Goal: Find specific page/section: Find specific page/section

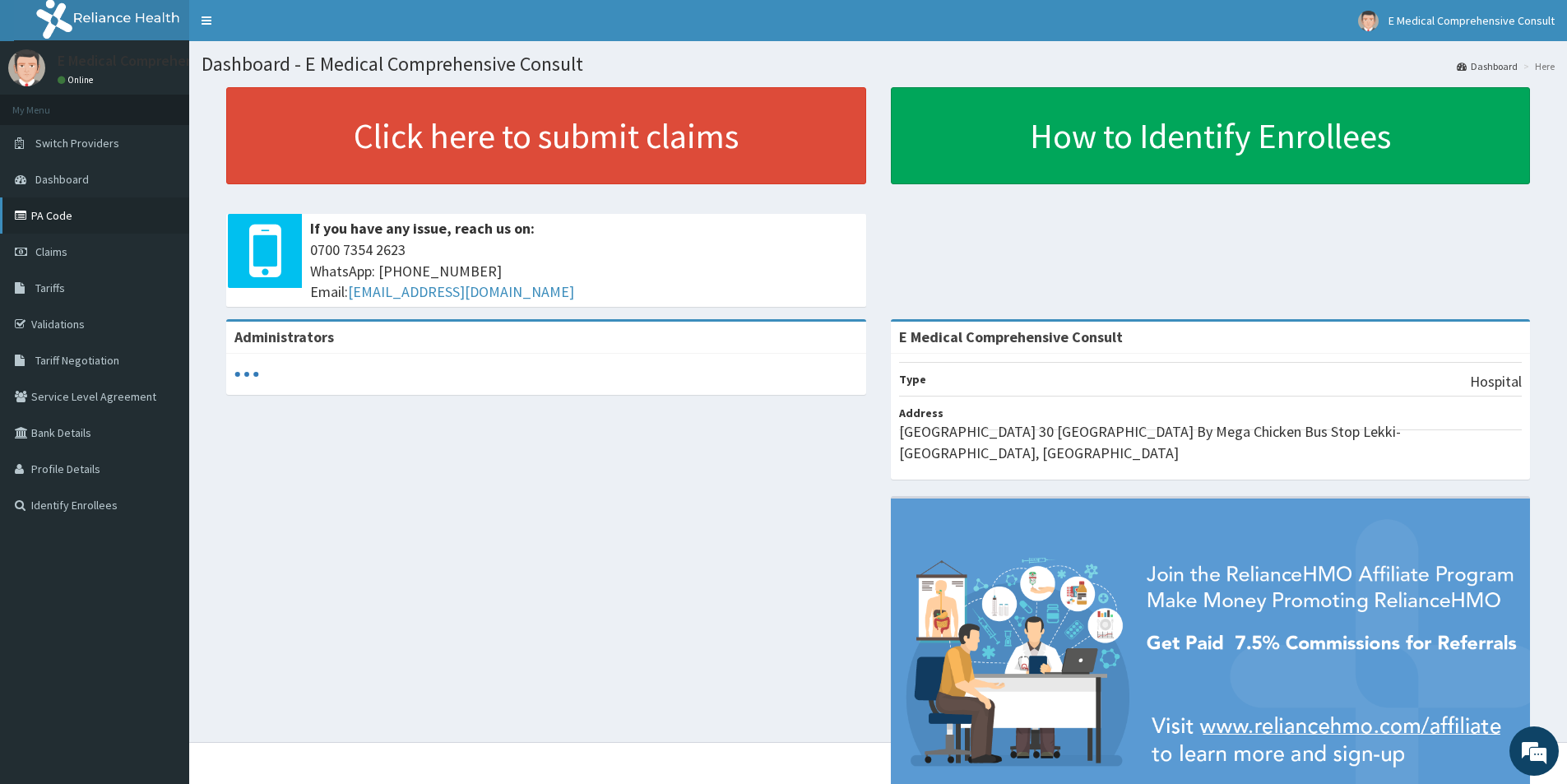
click at [46, 217] on link "PA Code" at bounding box center [95, 215] width 189 height 36
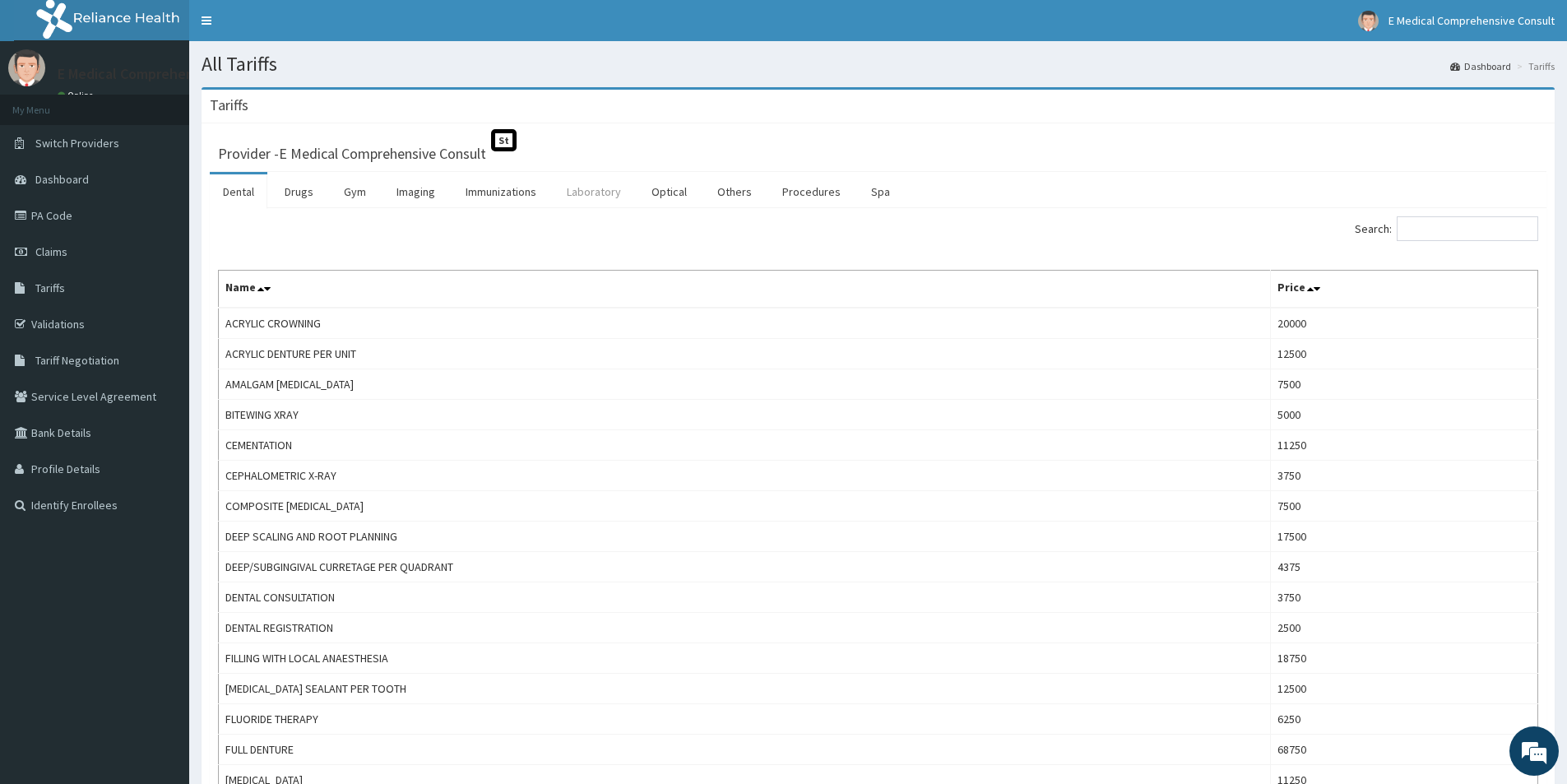
click at [592, 194] on link "Laboratory" at bounding box center [594, 191] width 81 height 35
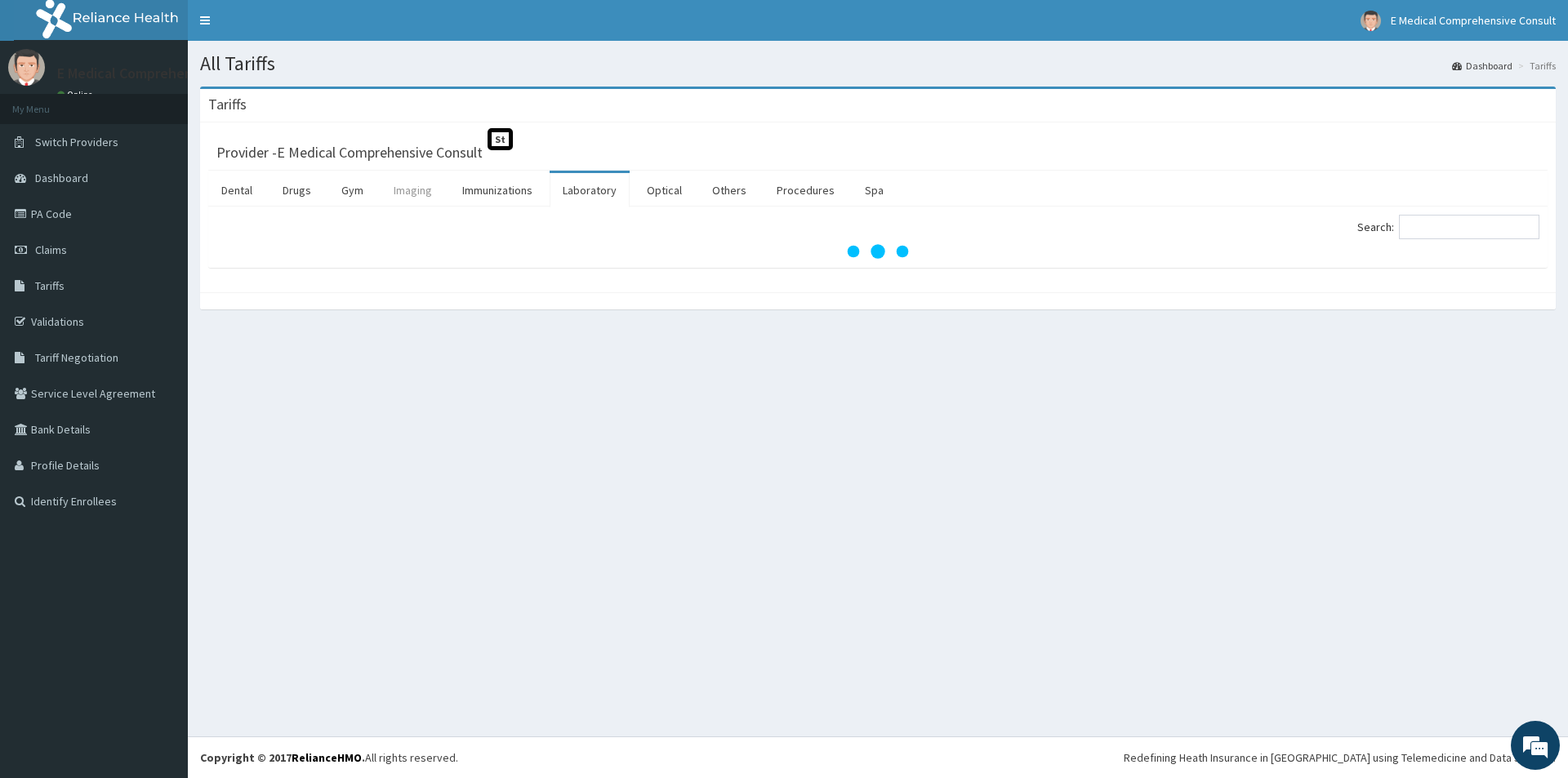
click at [419, 191] on link "Imaging" at bounding box center [412, 189] width 64 height 34
click at [1461, 233] on input "Search:" at bounding box center [1469, 227] width 140 height 24
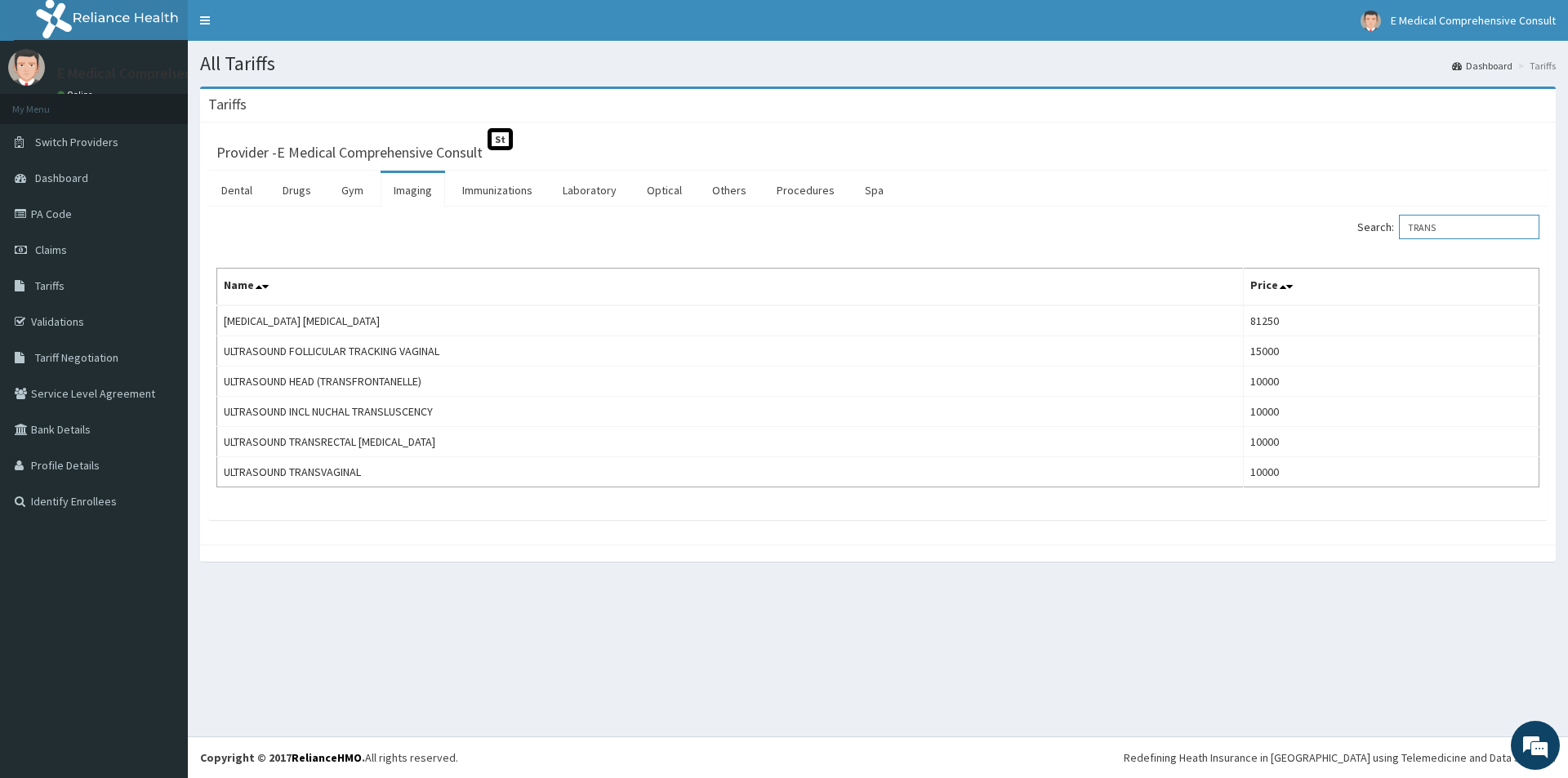
type input "TRANS"
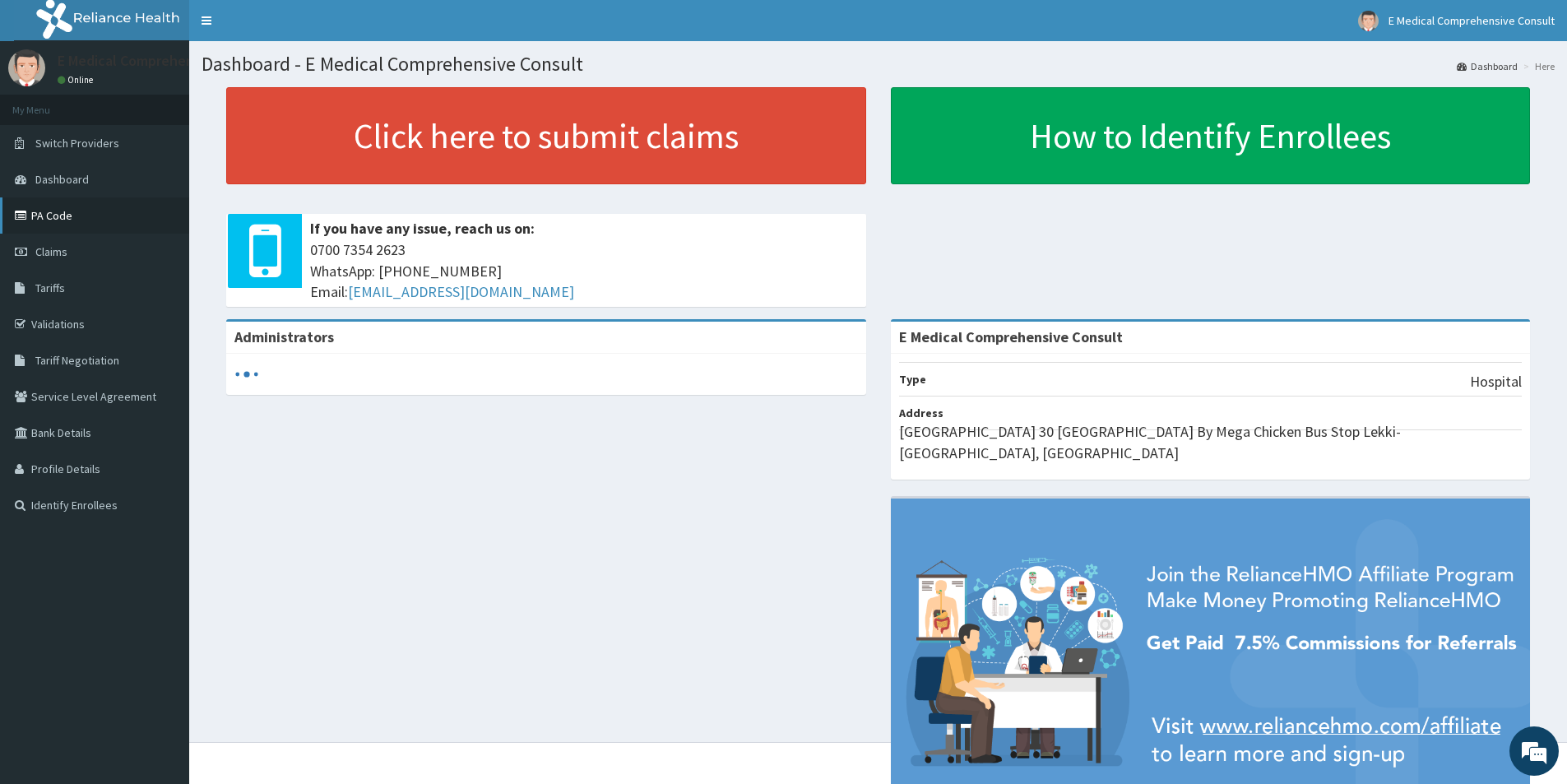
click at [43, 225] on link "PA Code" at bounding box center [95, 215] width 189 height 36
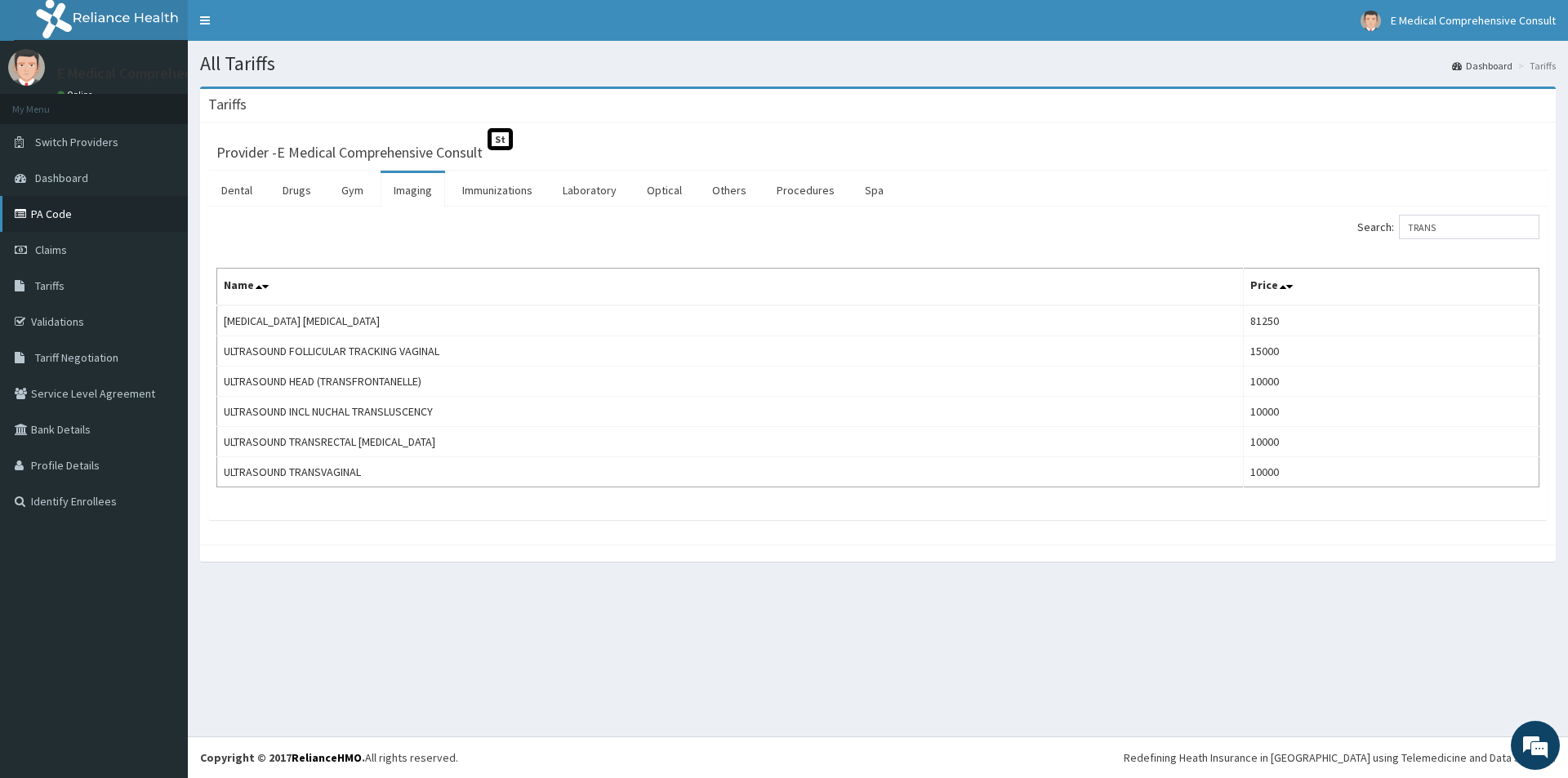
click at [37, 206] on link "PA Code" at bounding box center [94, 214] width 188 height 36
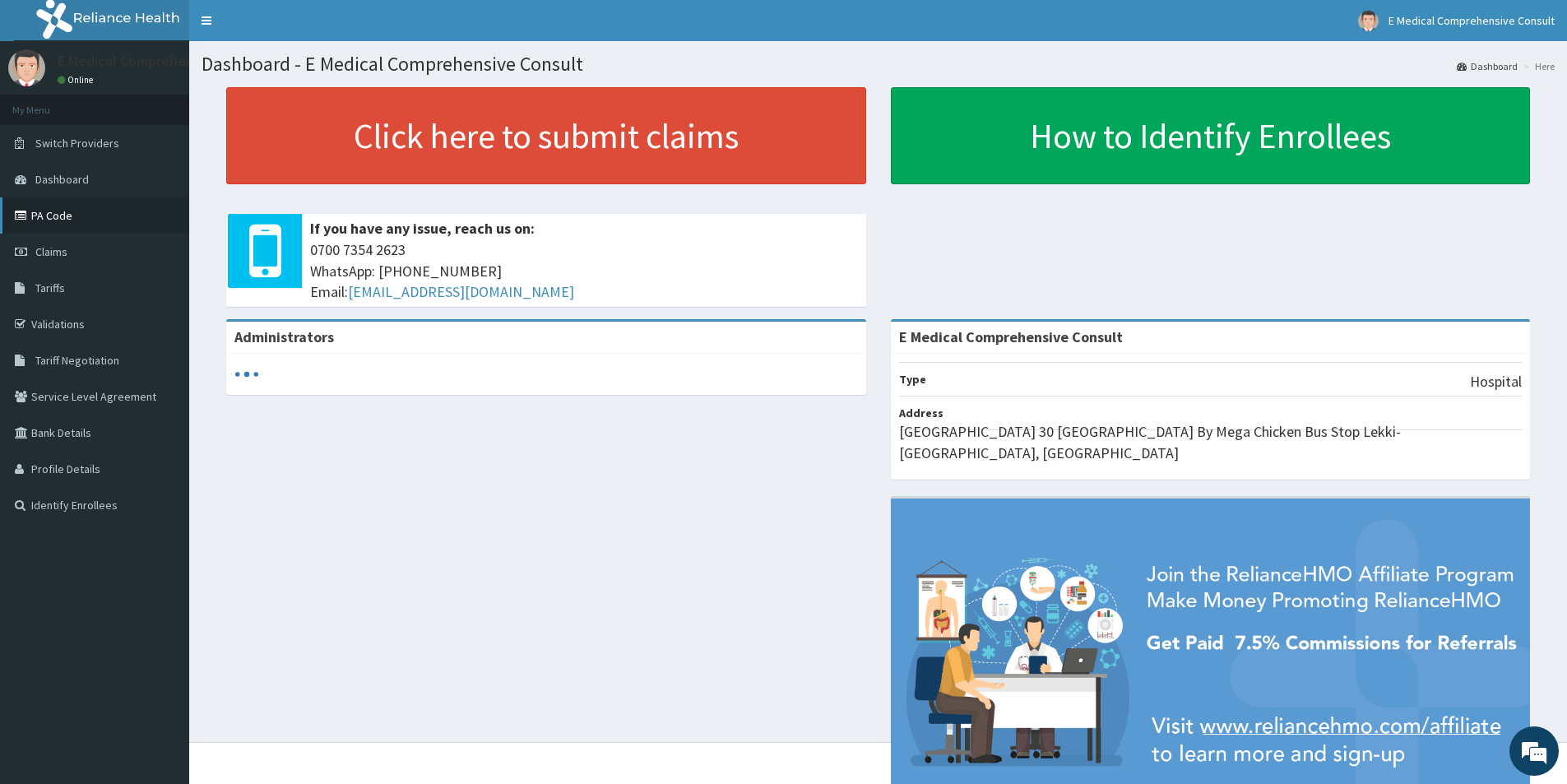
click at [43, 210] on link "PA Code" at bounding box center [95, 215] width 189 height 36
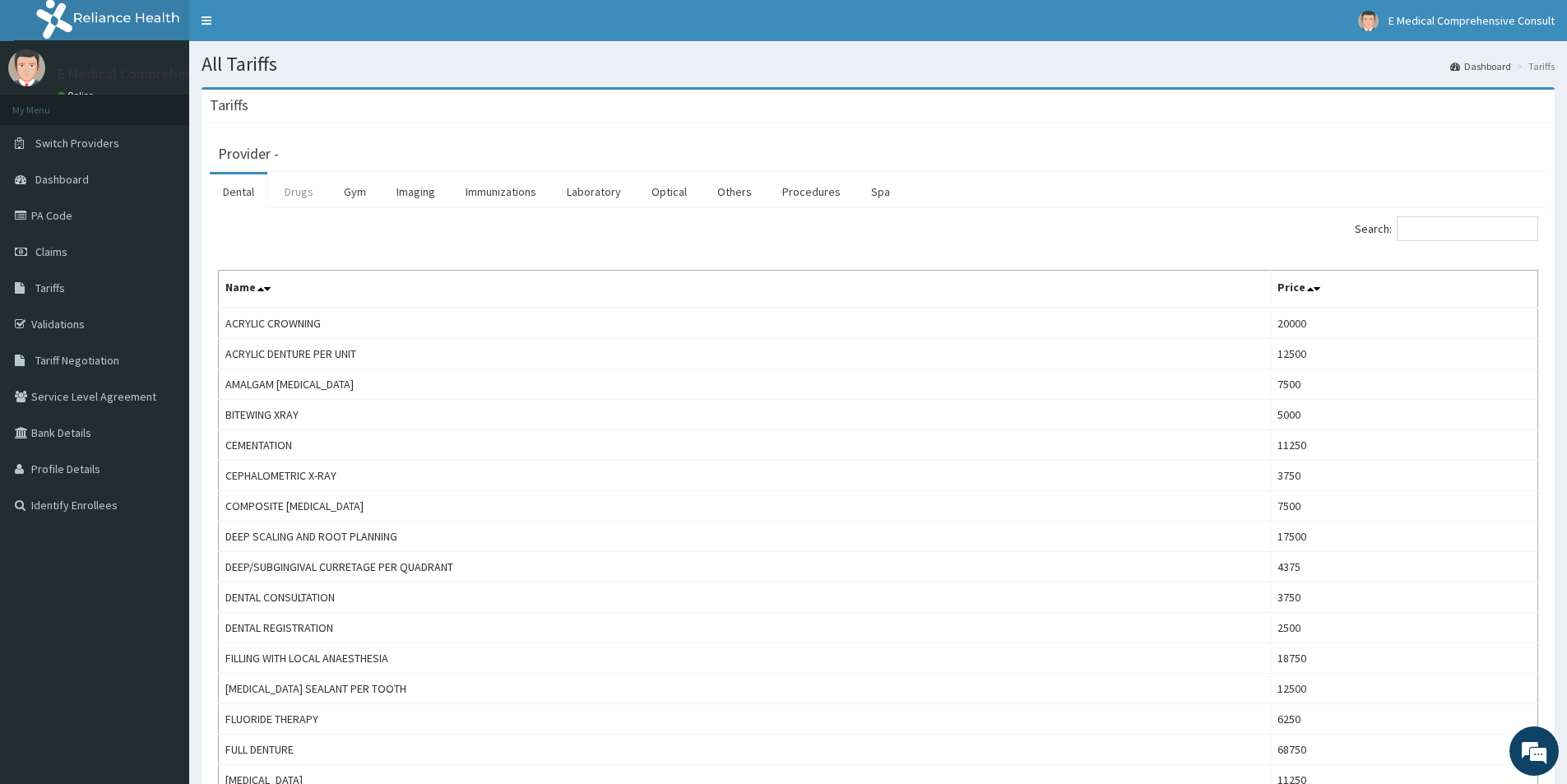
click at [316, 194] on link "Drugs" at bounding box center [299, 191] width 55 height 35
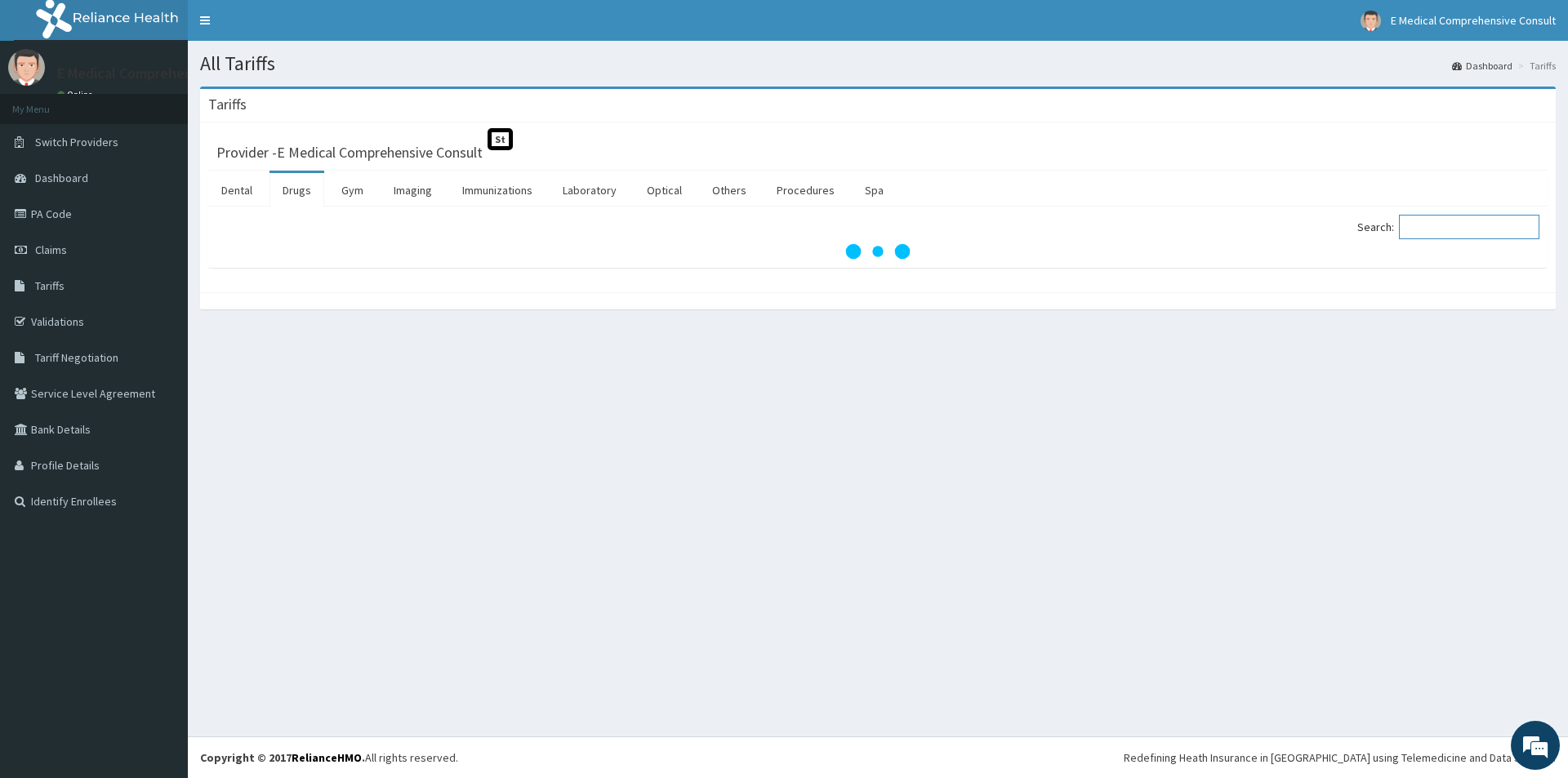
click at [1457, 227] on input "Search:" at bounding box center [1469, 227] width 140 height 24
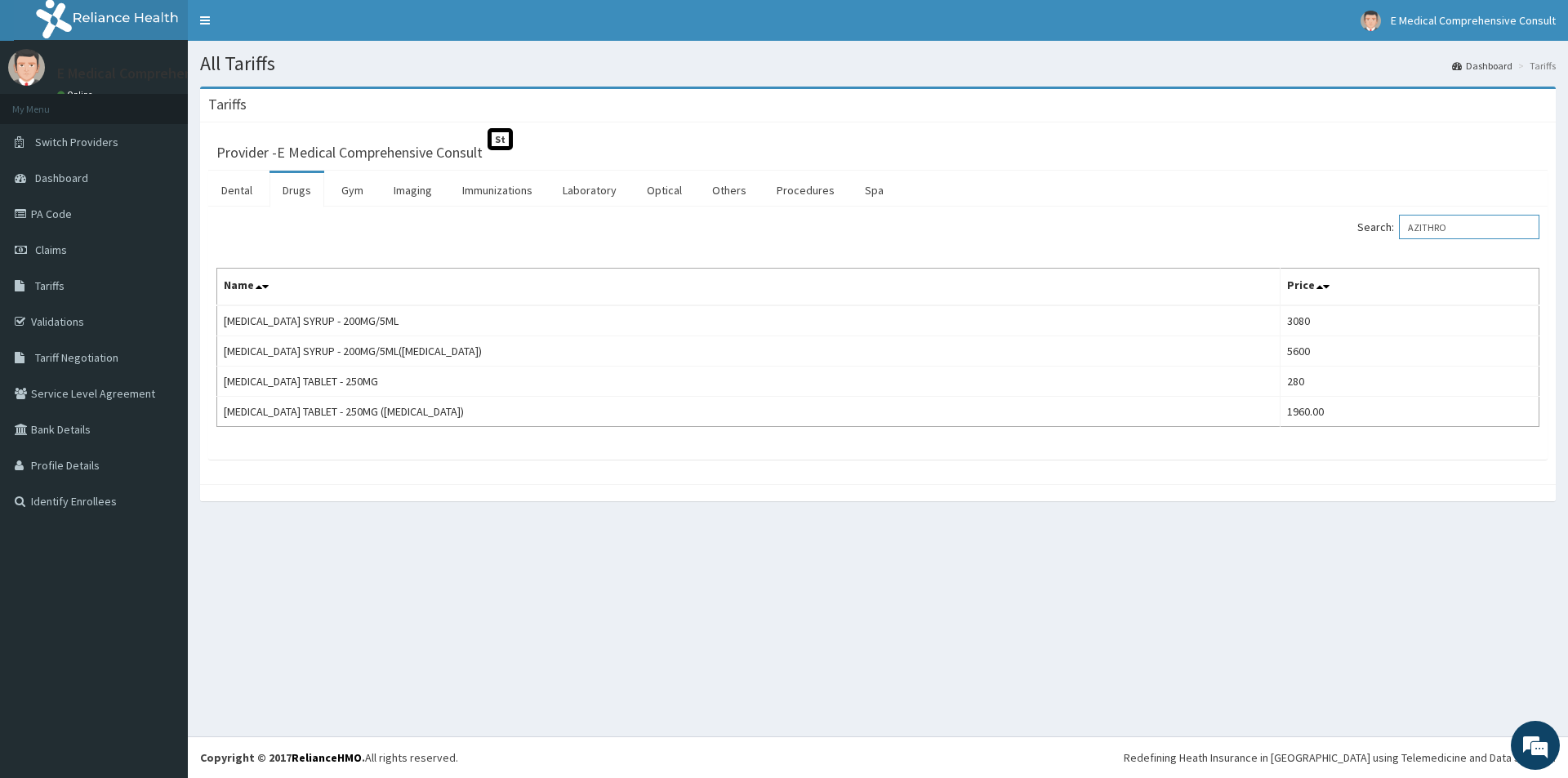
drag, startPoint x: 1484, startPoint y: 225, endPoint x: 1386, endPoint y: 227, distance: 98.0
click at [1386, 227] on label "Search: AZITHRO" at bounding box center [1448, 227] width 182 height 24
type input "LONART"
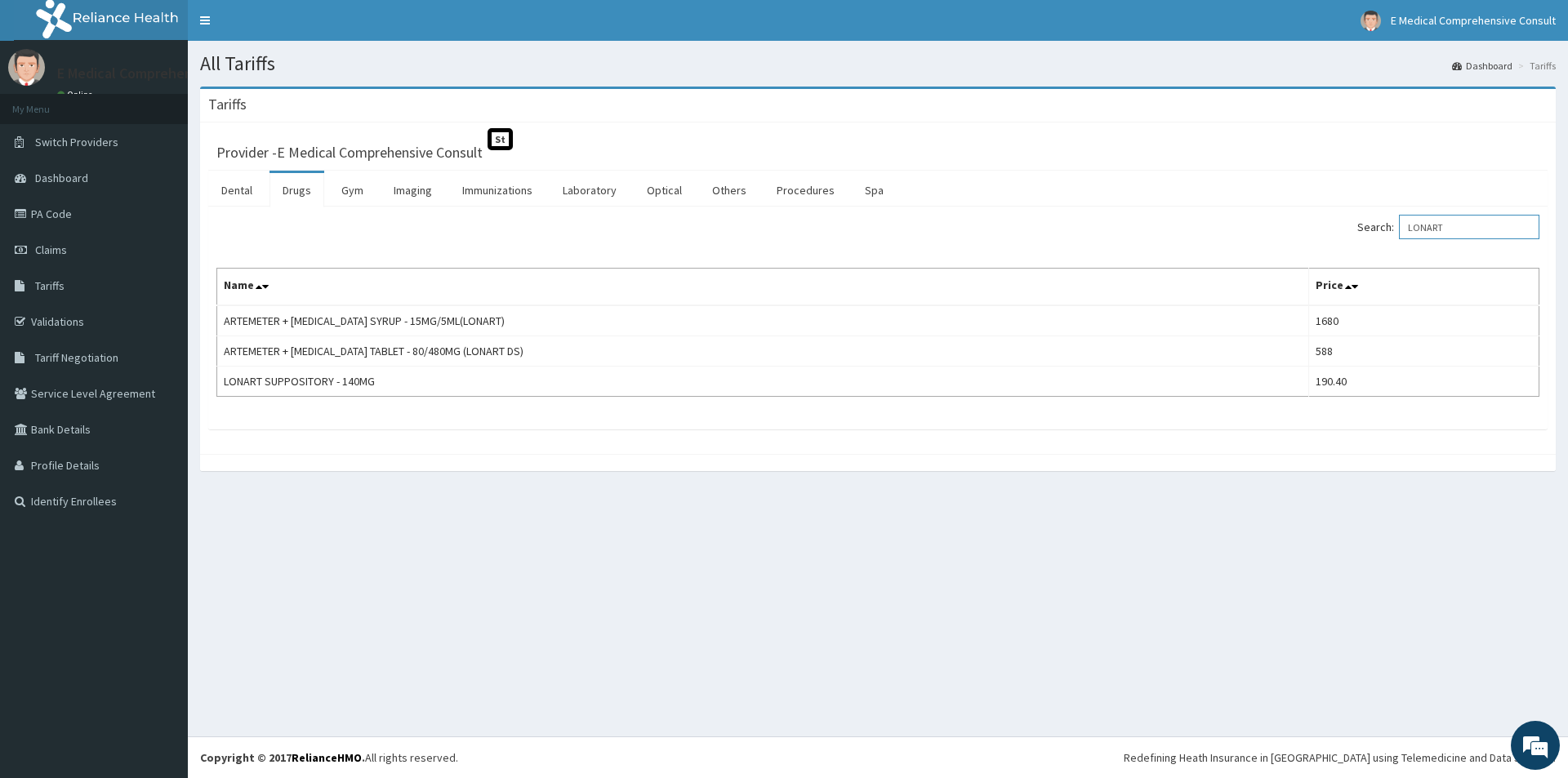
drag, startPoint x: 1459, startPoint y: 230, endPoint x: 1410, endPoint y: 230, distance: 49.0
click at [1410, 230] on label "Search: LONART" at bounding box center [1448, 227] width 182 height 24
